Goal: Transaction & Acquisition: Purchase product/service

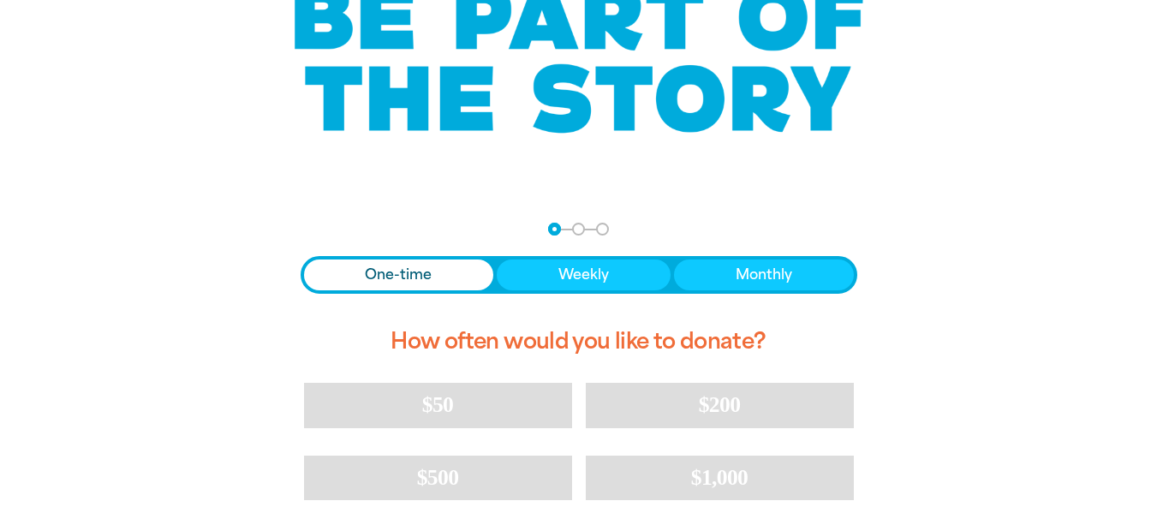
click at [433, 270] on span "Donation frequency" at bounding box center [399, 275] width 190 height 31
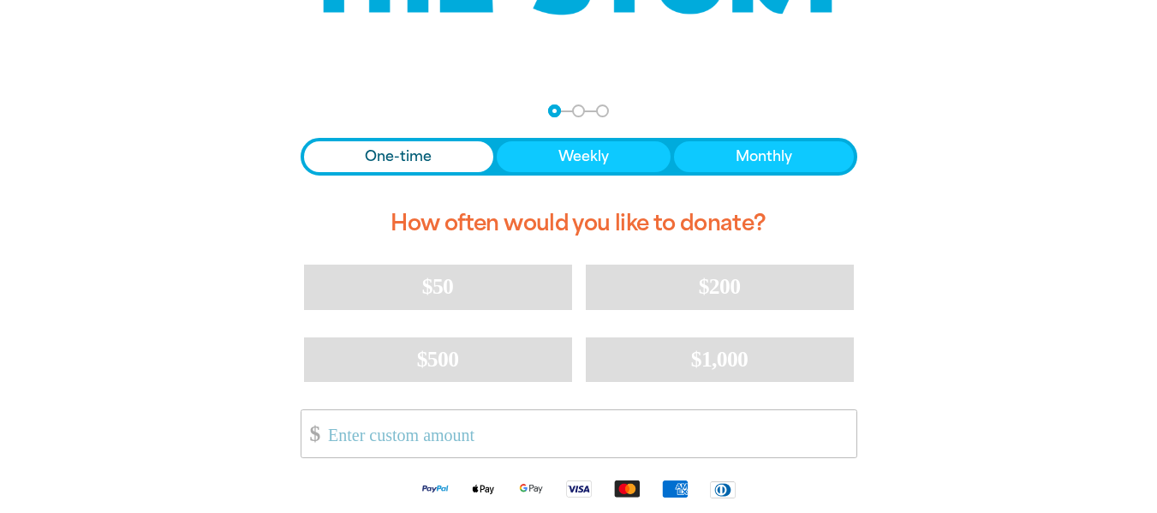
scroll to position [343, 0]
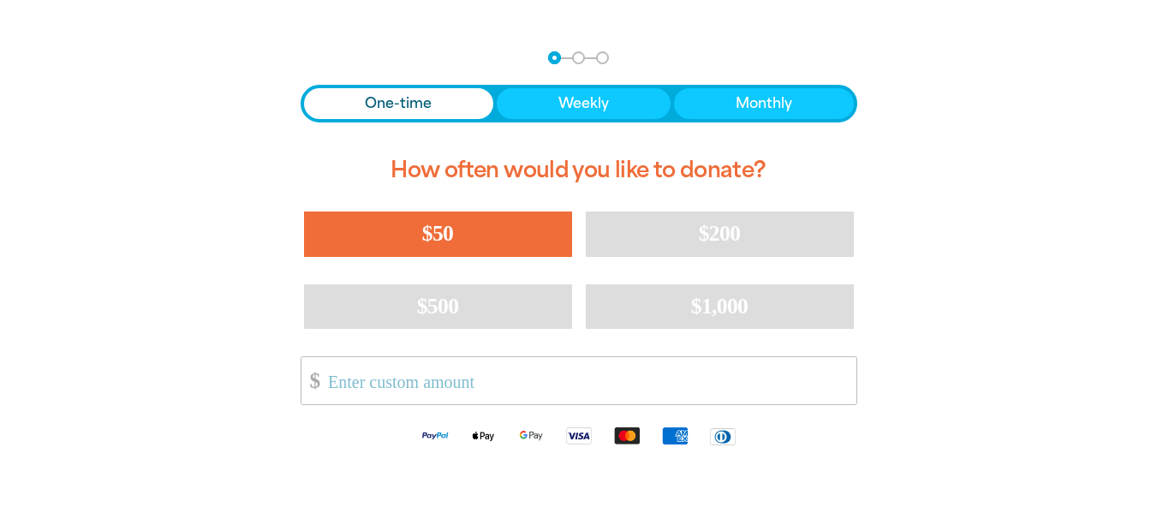
click at [435, 241] on span "$50" at bounding box center [437, 233] width 31 height 25
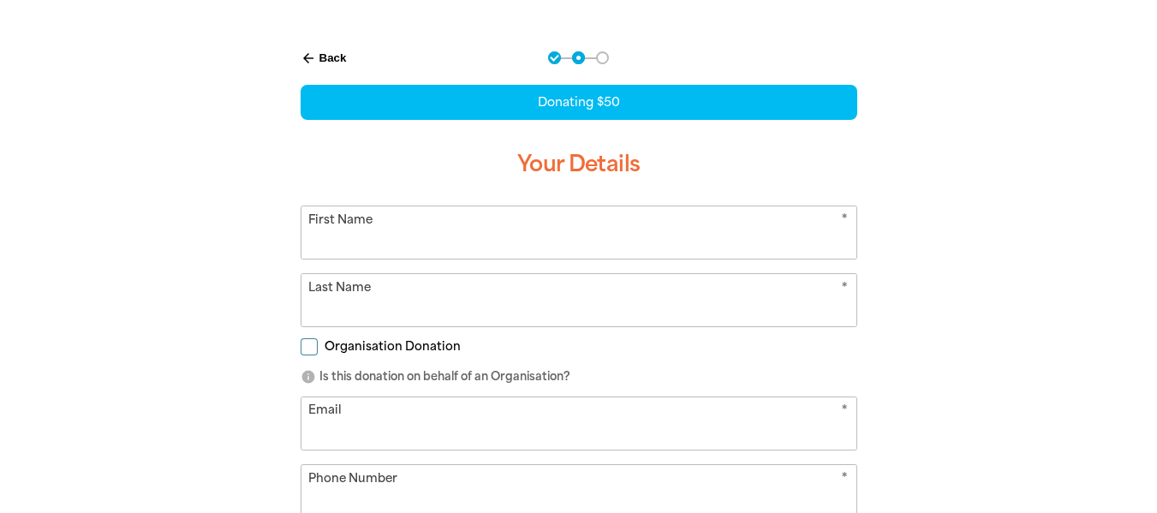
select select "AU"
click at [420, 247] on input "First Name" at bounding box center [579, 232] width 555 height 52
type input "[PERSON_NAME]"
type input "[EMAIL_ADDRESS][DOMAIN_NAME]"
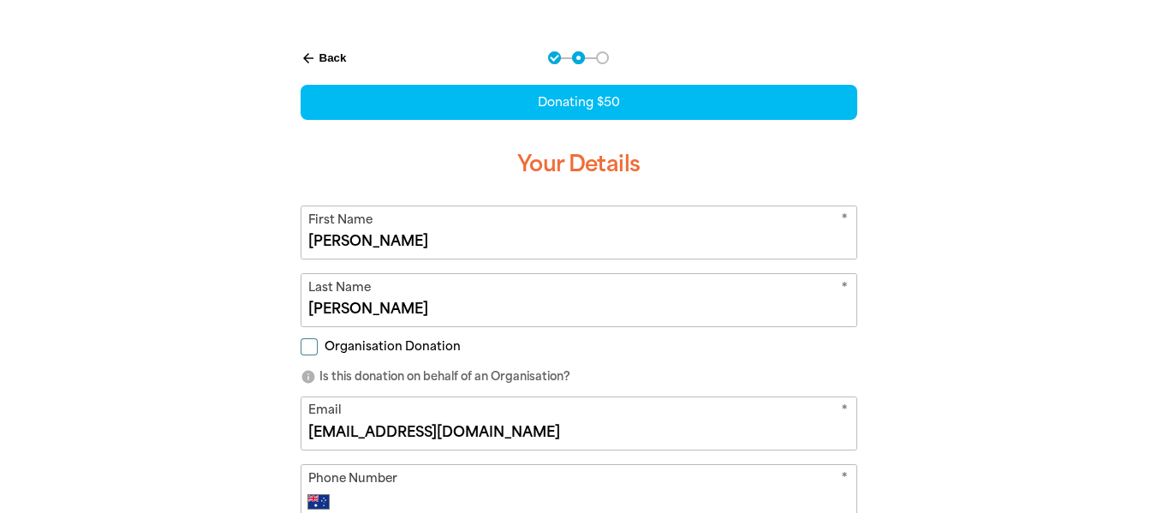
type input "0413 875 343"
type input "[STREET_ADDRESS][PERSON_NAME]"
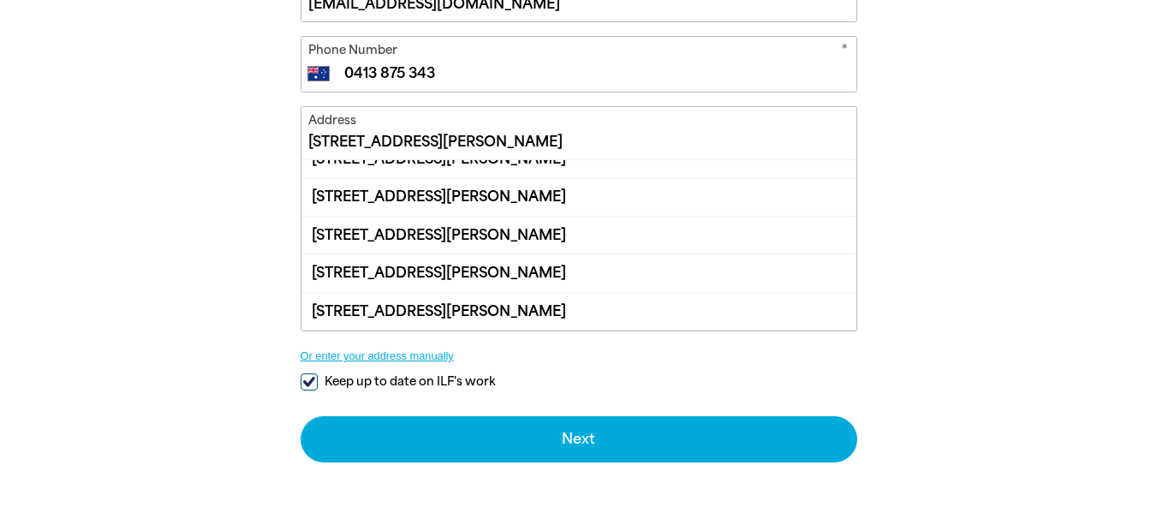
scroll to position [96, 0]
click at [310, 383] on input "Keep up to date on ILF's work" at bounding box center [309, 382] width 17 height 17
checkbox input "false"
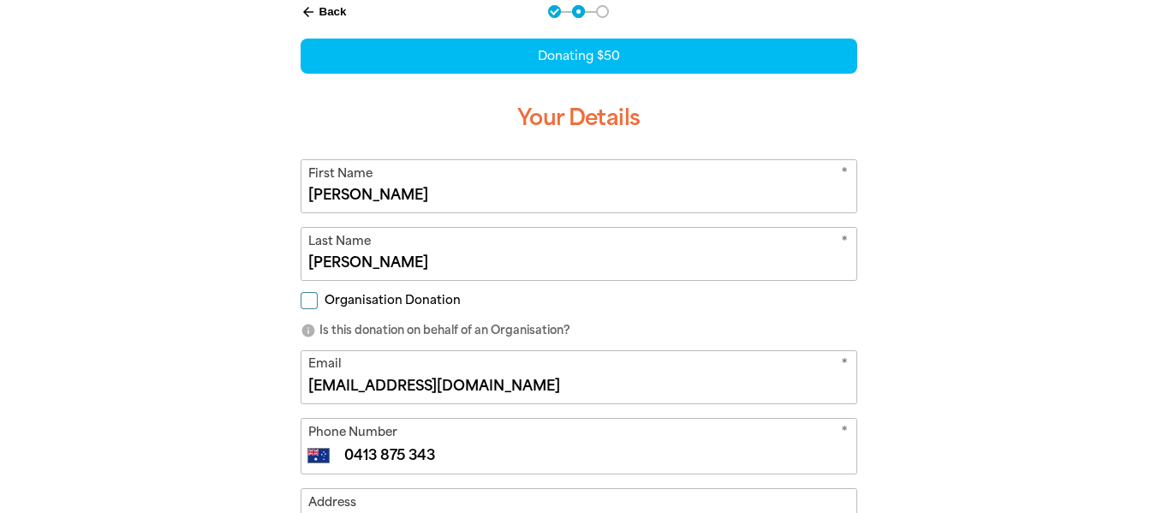
scroll to position [343, 0]
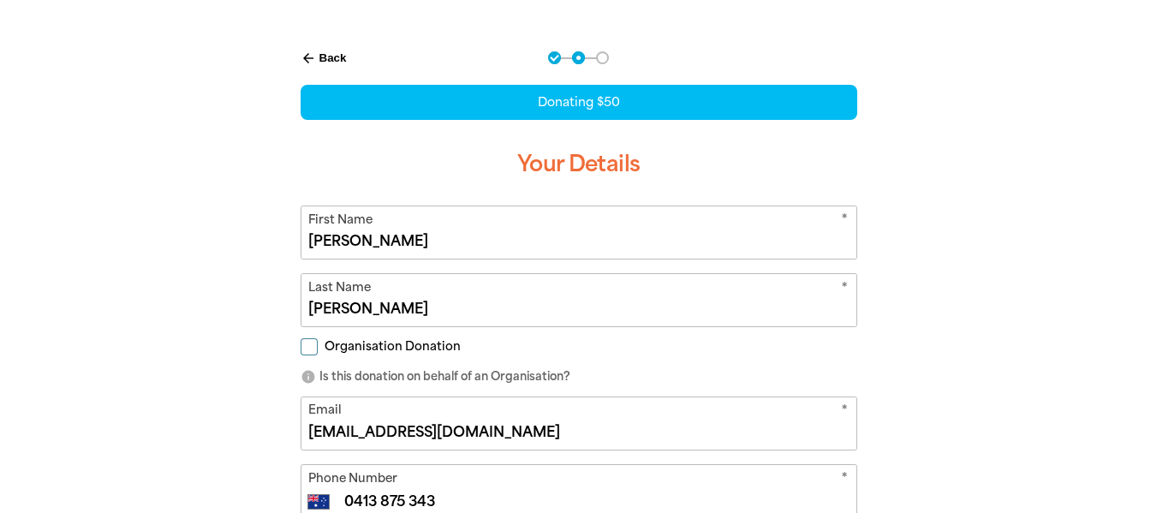
drag, startPoint x: 353, startPoint y: 241, endPoint x: 239, endPoint y: 236, distance: 114.0
click at [239, 236] on div "arrow_back Back Step 1 Step 2 Step 3 Donating $50 Your Details * First Name [PE…" at bounding box center [579, 514] width 1028 height 968
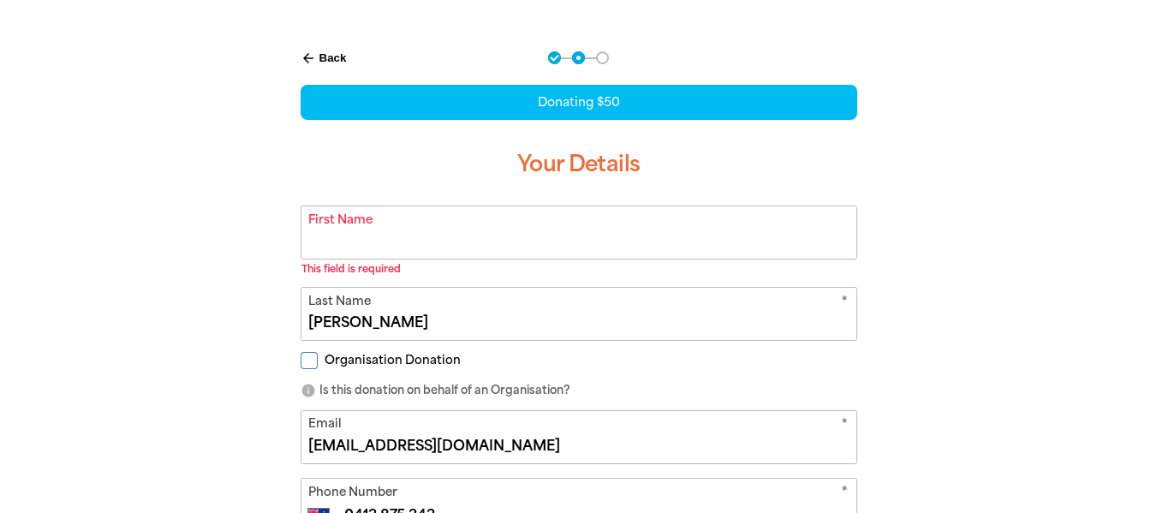
drag, startPoint x: 351, startPoint y: 320, endPoint x: 225, endPoint y: 302, distance: 127.2
click at [225, 302] on div "arrow_back Back Step 1 Step 2 Step 3 Donating $50 Your Details * First Name Thi…" at bounding box center [579, 521] width 1028 height 982
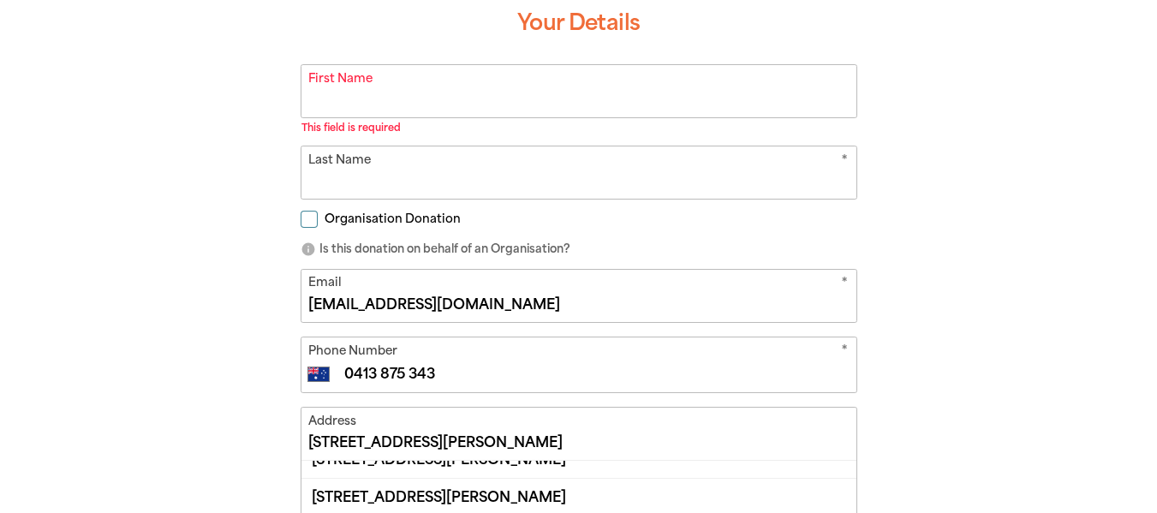
scroll to position [514, 0]
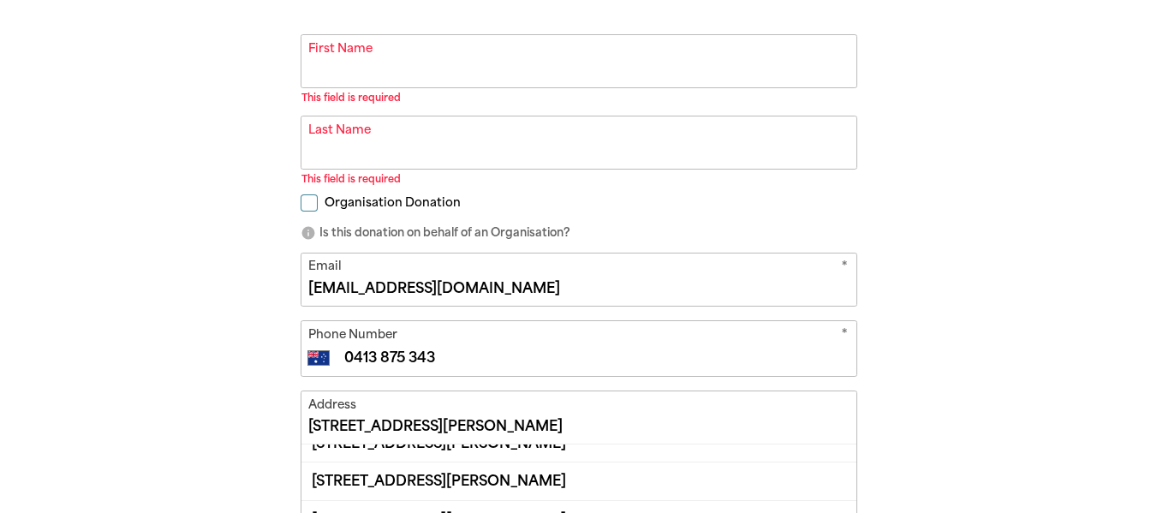
drag, startPoint x: 457, startPoint y: 266, endPoint x: 303, endPoint y: 308, distance: 158.8
click at [303, 308] on form "* First Name This field is required warning * Last Name This field is required …" at bounding box center [579, 390] width 557 height 713
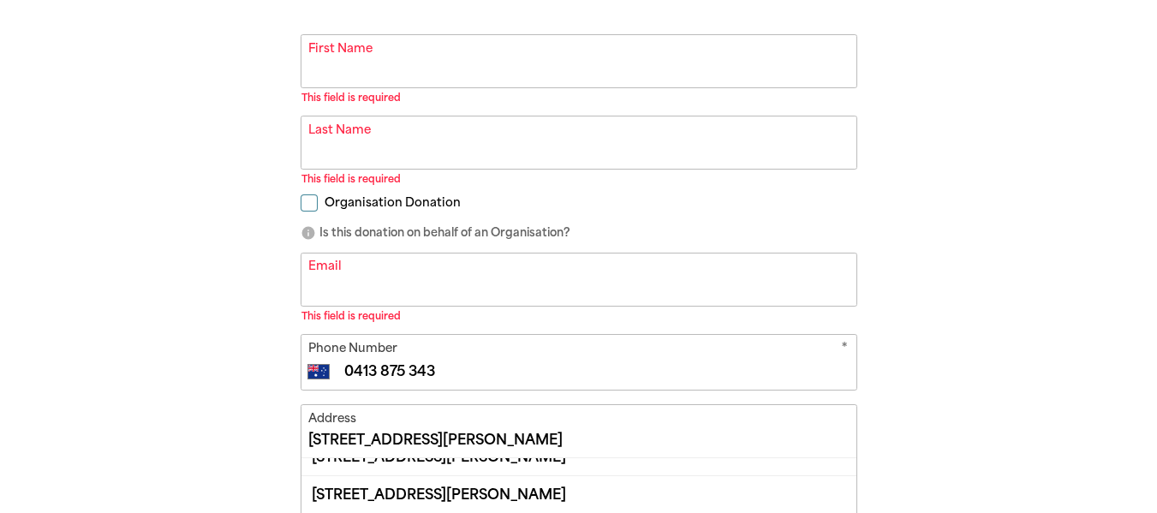
drag, startPoint x: 456, startPoint y: 367, endPoint x: 307, endPoint y: 356, distance: 149.4
click at [307, 356] on div "* Phone Number International [GEOGRAPHIC_DATA] [GEOGRAPHIC_DATA] [GEOGRAPHIC_DA…" at bounding box center [579, 362] width 557 height 57
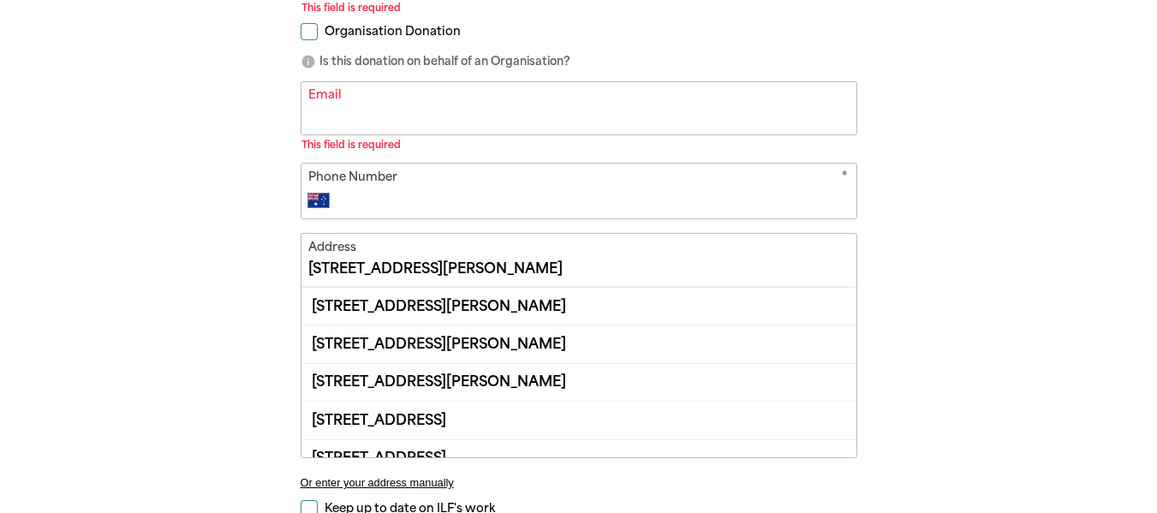
scroll to position [152, 0]
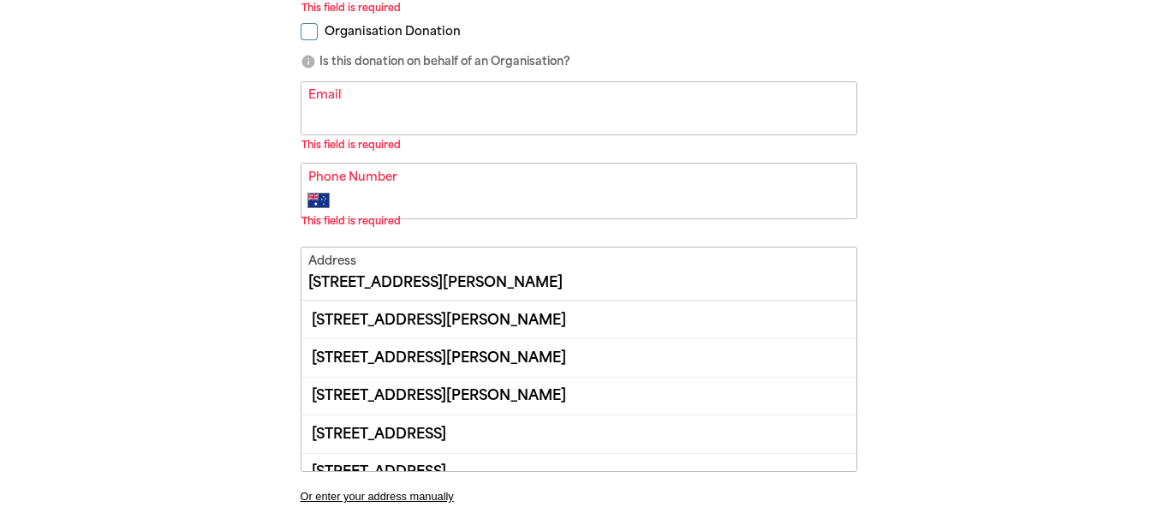
drag, startPoint x: 434, startPoint y: 269, endPoint x: 288, endPoint y: 278, distance: 146.8
click at [289, 278] on div "arrow_back Back Step 1 Step 2 Step 3 Donating $50 Your Details * First Name Thi…" at bounding box center [579, 155] width 600 height 937
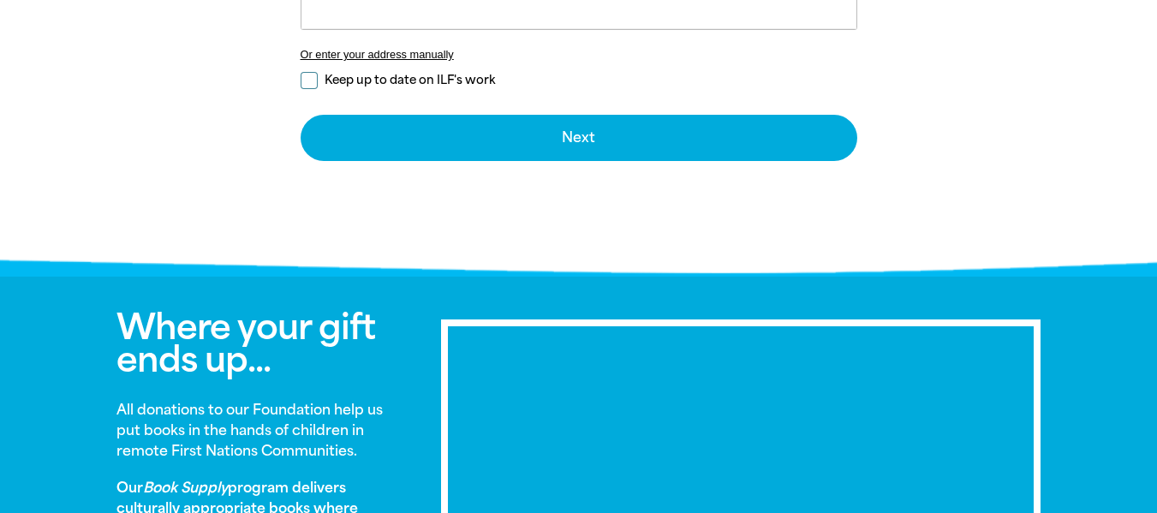
scroll to position [954, 0]
